Goal: Task Accomplishment & Management: Complete application form

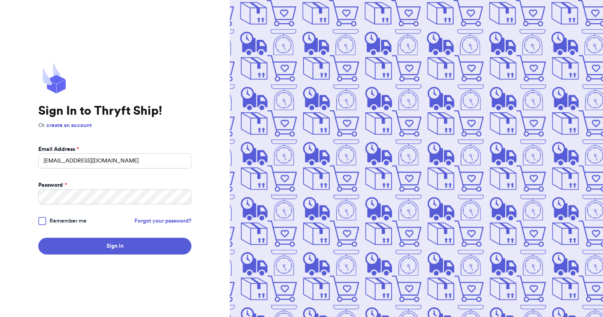
type input "[EMAIL_ADDRESS][DOMAIN_NAME]"
click at [38, 238] on button "Sign In" at bounding box center [114, 246] width 153 height 17
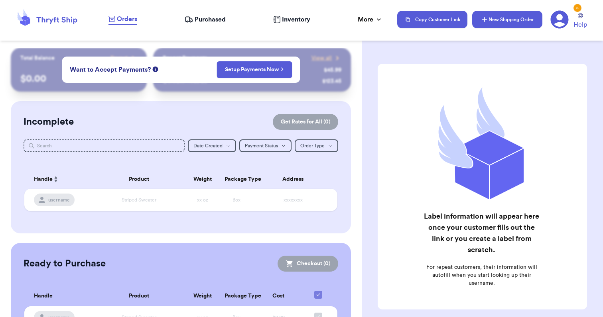
click at [505, 16] on button "New Shipping Order" at bounding box center [507, 20] width 70 height 18
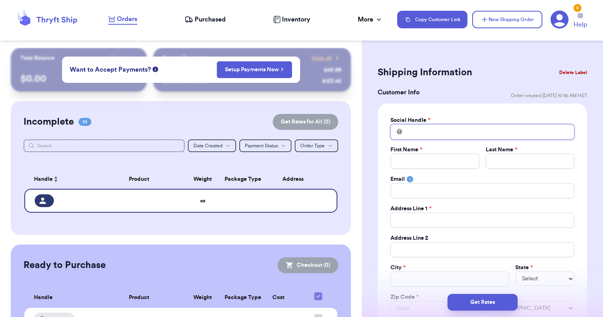
click at [487, 128] on input "Total Amount Paid" at bounding box center [482, 131] width 184 height 15
type input "a"
type input "al"
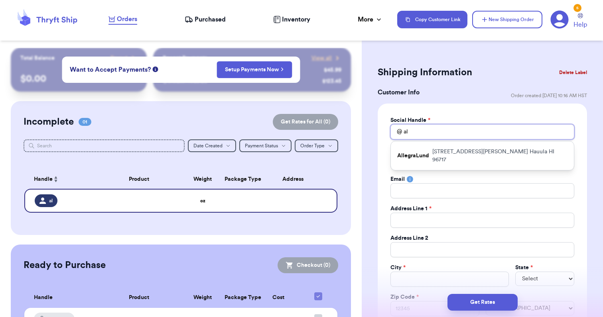
type input "all"
type input "alle"
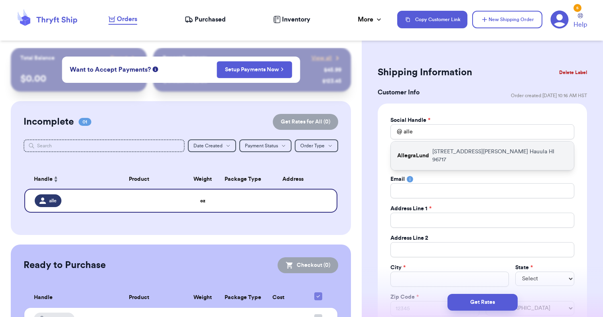
click at [461, 145] on div "AllegraLund [STREET_ADDRESS][PERSON_NAME]" at bounding box center [482, 155] width 183 height 29
type input "AllegraLund"
type input "[MEDICAL_DATA]"
type input "[PERSON_NAME]"
type input "[STREET_ADDRESS][PERSON_NAME]"
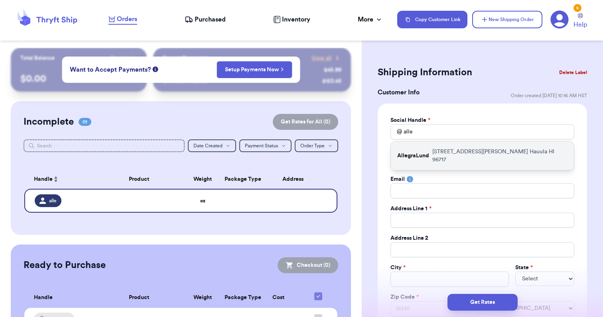
type input "Hauula"
select select "HI"
type input "96717"
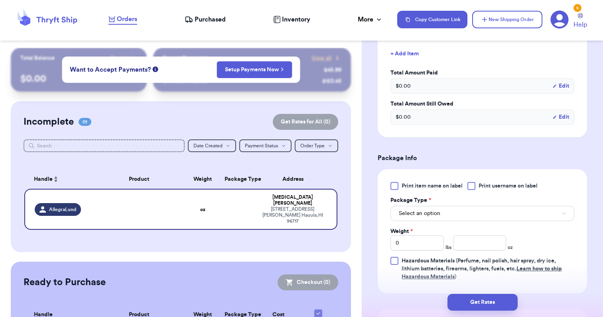
scroll to position [414, 0]
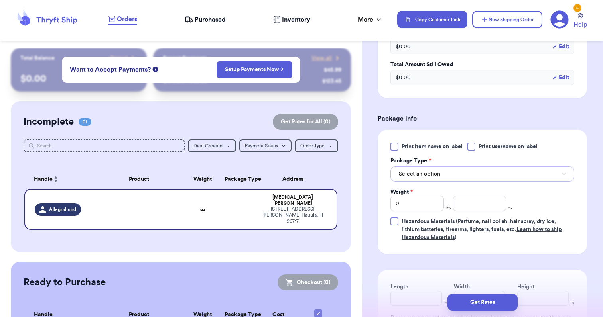
click at [445, 170] on button "Select an option" at bounding box center [482, 174] width 184 height 15
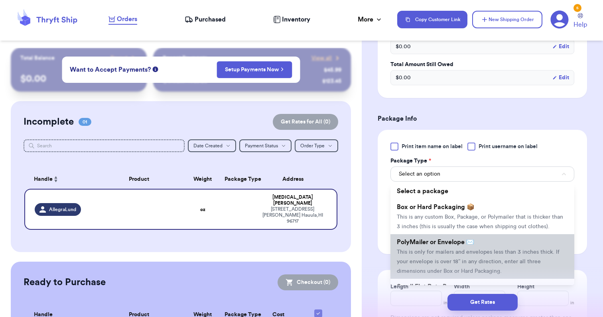
click at [428, 248] on li "PolyMailer or Envelope ✉️ This is only for mailers and envelopes less than 3 in…" at bounding box center [482, 256] width 184 height 45
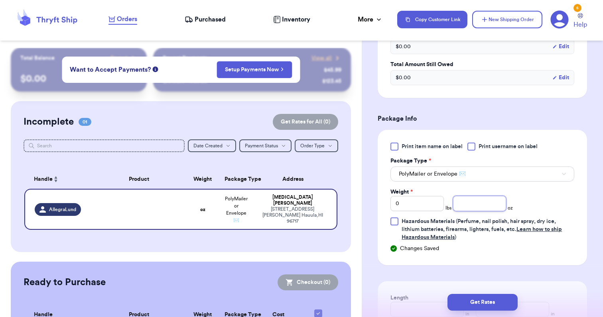
click at [467, 202] on input "number" at bounding box center [479, 203] width 53 height 15
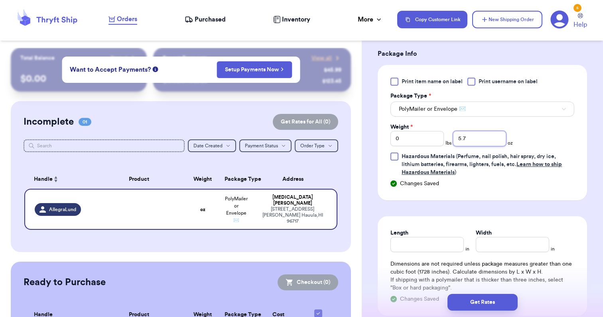
scroll to position [533, 0]
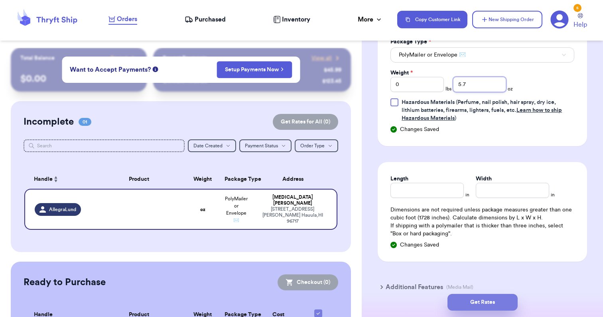
type input "5.7"
click at [475, 302] on button "Get Rates" at bounding box center [482, 302] width 70 height 17
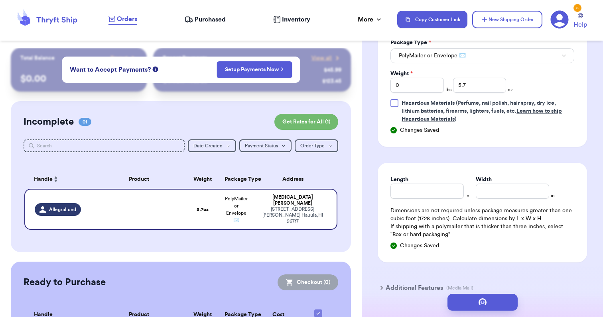
scroll to position [0, 0]
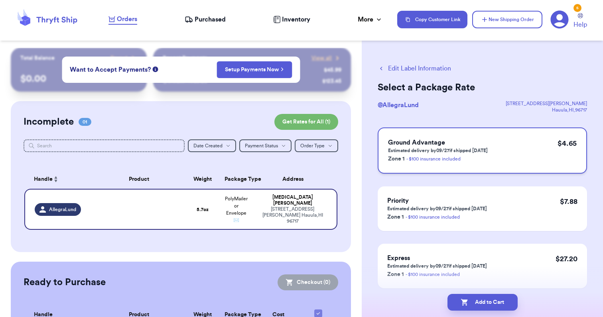
click at [493, 166] on div "Ground Advantage Estimated delivery by 09/27 if shipped [DATE] Zone 1 - $100 in…" at bounding box center [481, 151] width 209 height 46
click at [492, 306] on button "Add to Cart" at bounding box center [482, 302] width 70 height 17
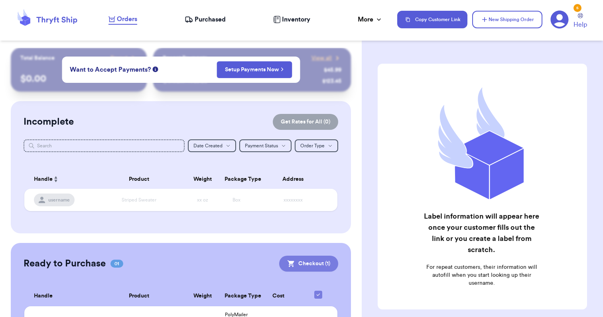
click at [316, 265] on button "Checkout ( 1 )" at bounding box center [308, 264] width 59 height 16
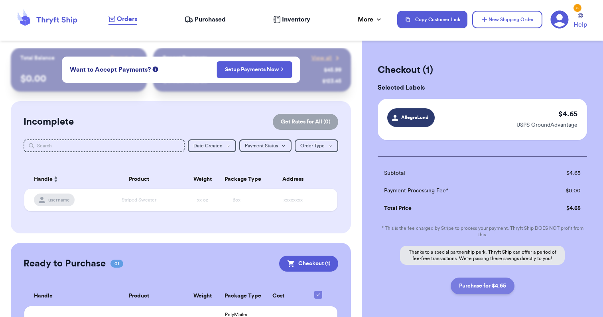
click at [475, 291] on button "Purchase for $4.65" at bounding box center [482, 286] width 64 height 17
checkbox input "false"
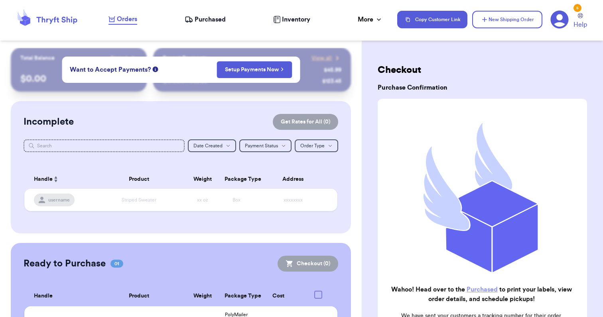
checkbox input "true"
click at [195, 18] on span "Purchased" at bounding box center [209, 20] width 31 height 10
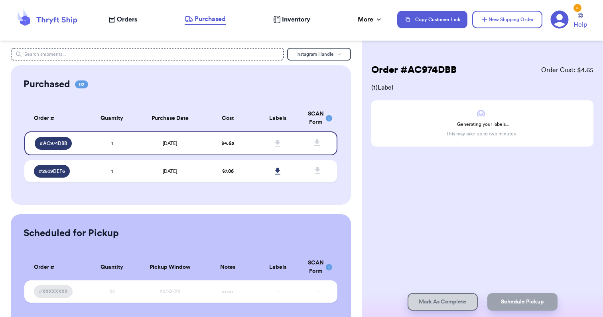
click at [297, 21] on span "Inventory" at bounding box center [296, 20] width 28 height 10
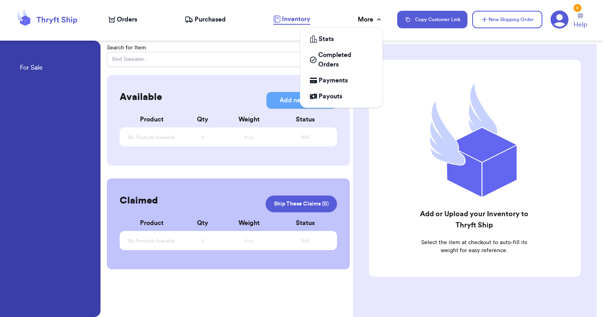
click at [361, 19] on div "More" at bounding box center [369, 20] width 25 height 10
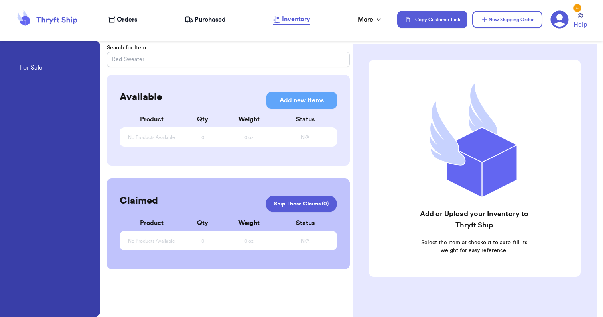
click at [296, 21] on span "Inventory" at bounding box center [296, 19] width 28 height 10
click at [200, 14] on div "Orders Purchased Inventory More Stats Completed Orders Payments Payouts" at bounding box center [248, 19] width 281 height 10
click at [199, 19] on span "Purchased" at bounding box center [209, 20] width 31 height 10
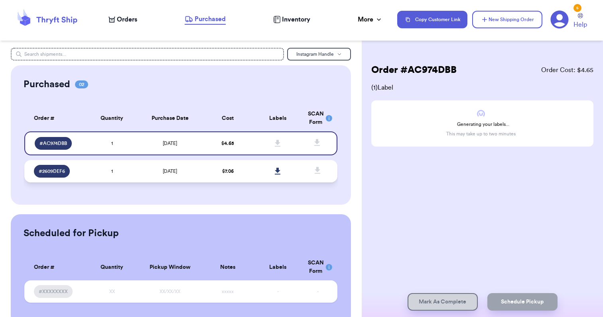
click at [135, 175] on td "1" at bounding box center [112, 171] width 50 height 22
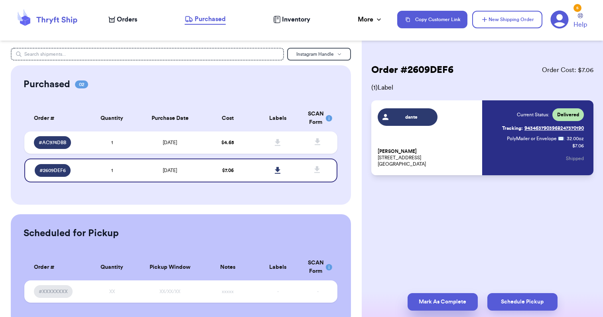
click at [458, 300] on button "Mark As Complete" at bounding box center [442, 302] width 70 height 18
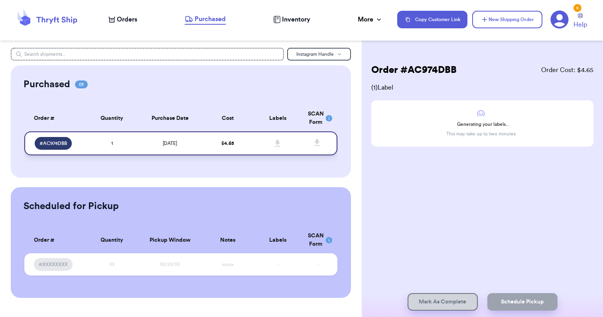
click at [207, 133] on td "$ 4.65" at bounding box center [228, 144] width 50 height 24
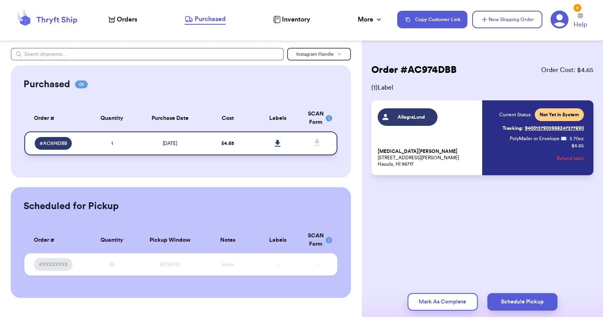
click at [277, 141] on icon at bounding box center [278, 143] width 6 height 7
click at [559, 24] on icon at bounding box center [559, 19] width 18 height 18
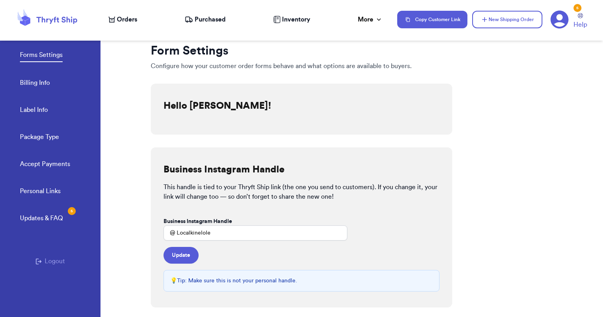
click at [58, 264] on button "Logout" at bounding box center [49, 262] width 29 height 10
